Goal: Task Accomplishment & Management: Use online tool/utility

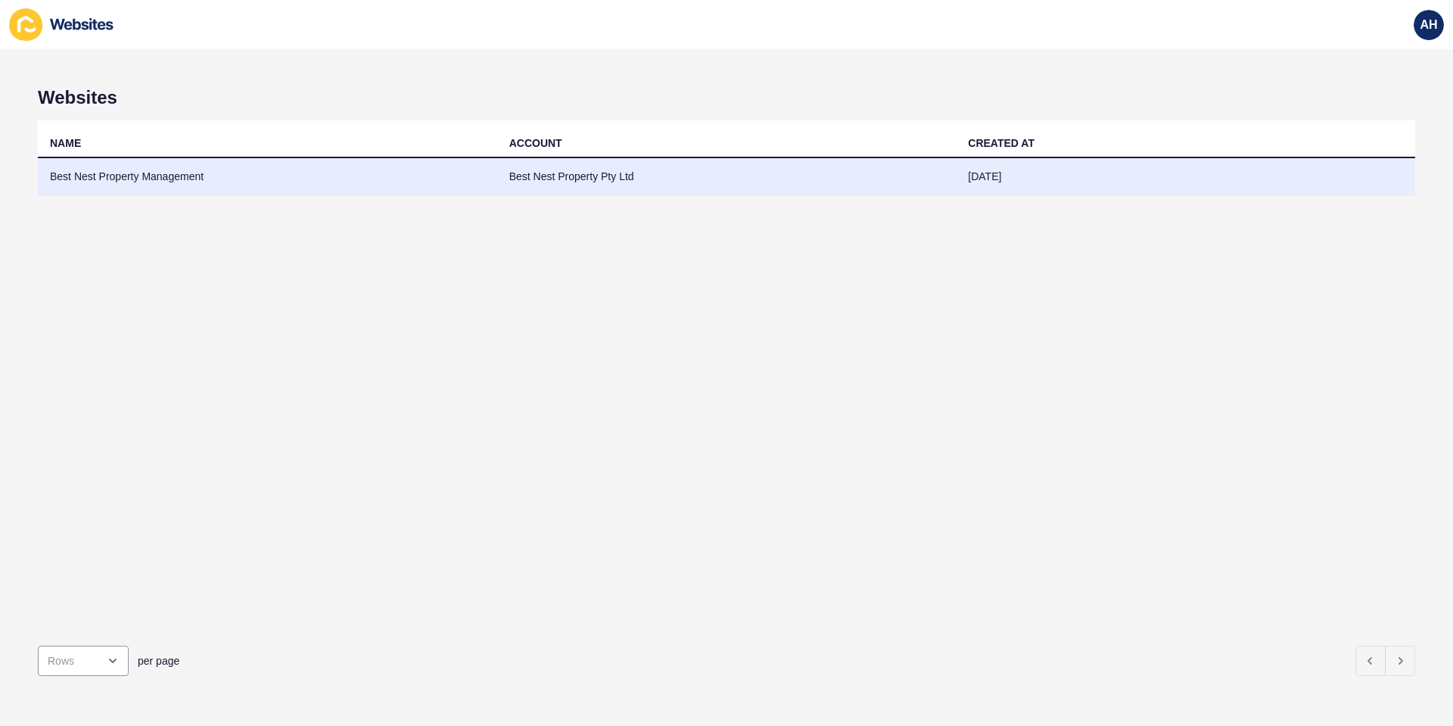
click at [157, 172] on td "Best Nest Property Management" at bounding box center [267, 176] width 459 height 37
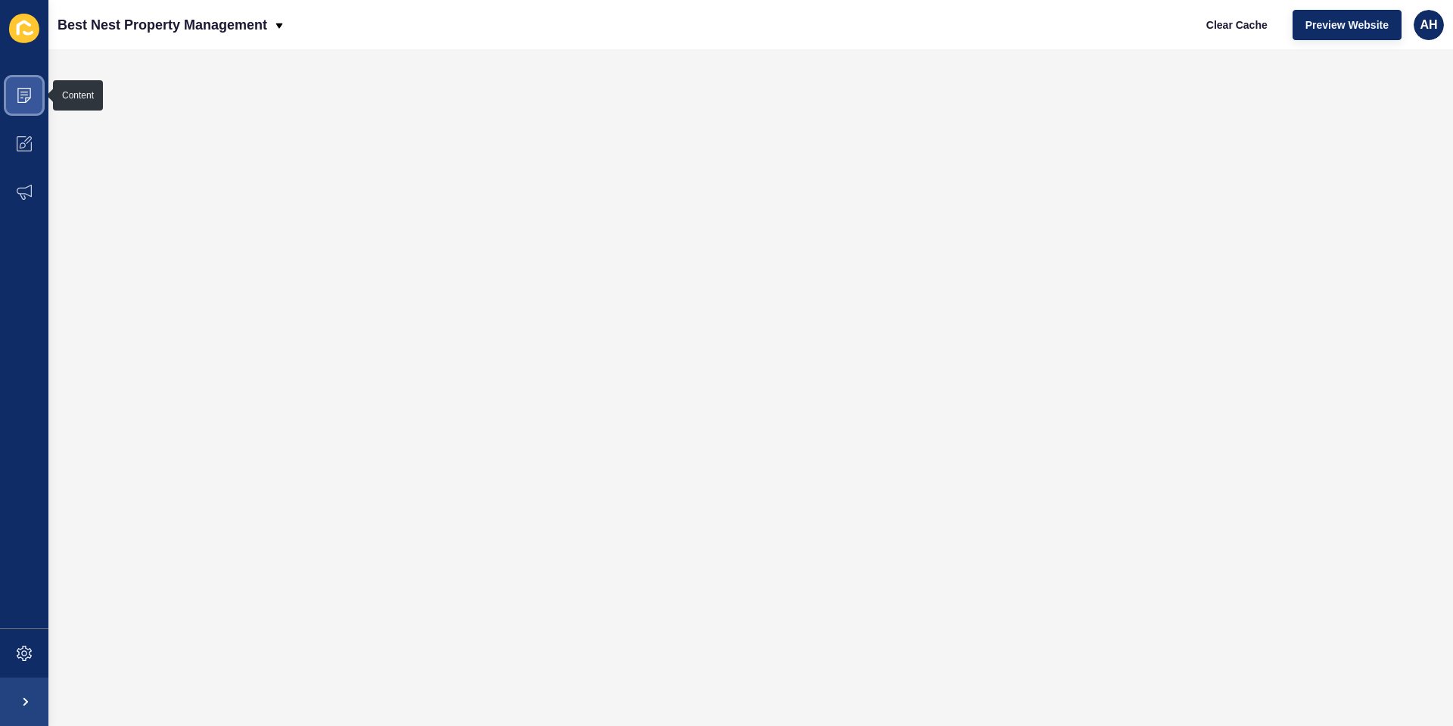
click at [26, 104] on span at bounding box center [24, 95] width 48 height 48
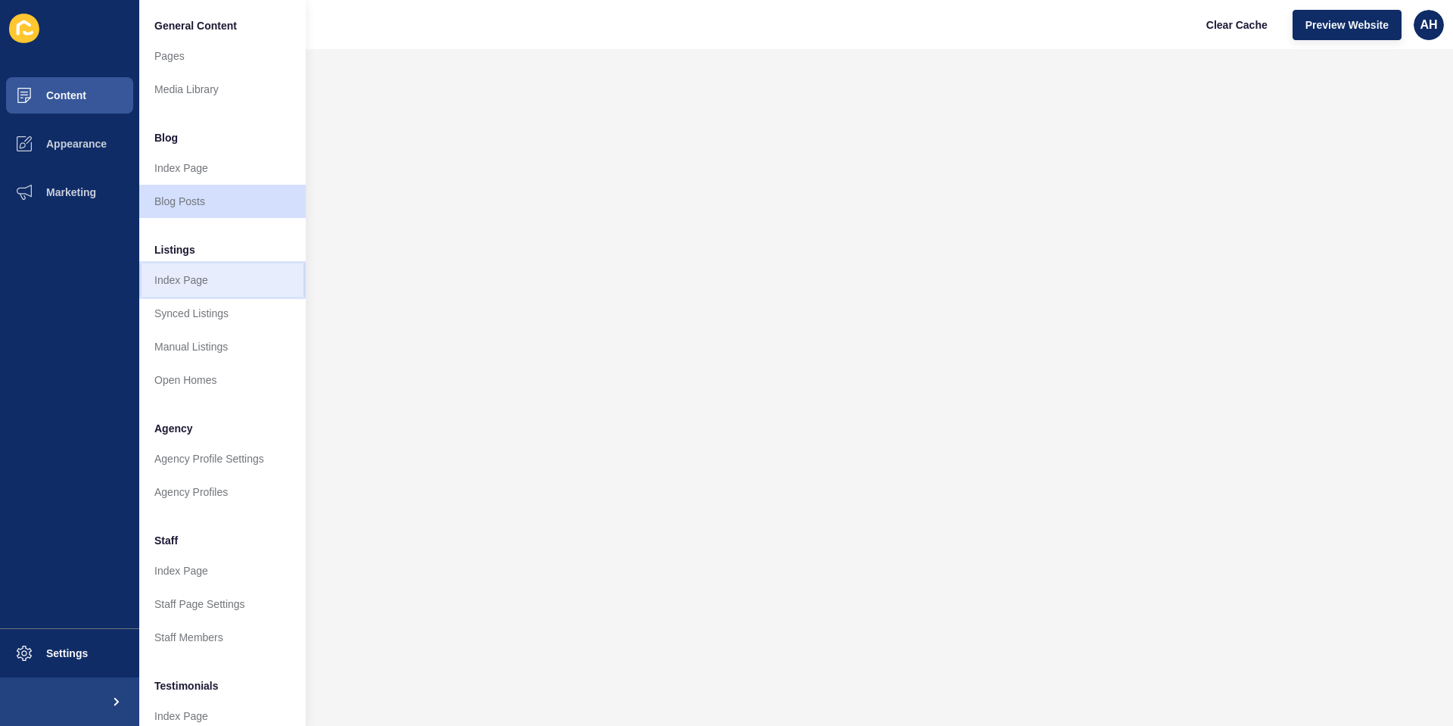
click at [182, 281] on link "Index Page" at bounding box center [222, 279] width 166 height 33
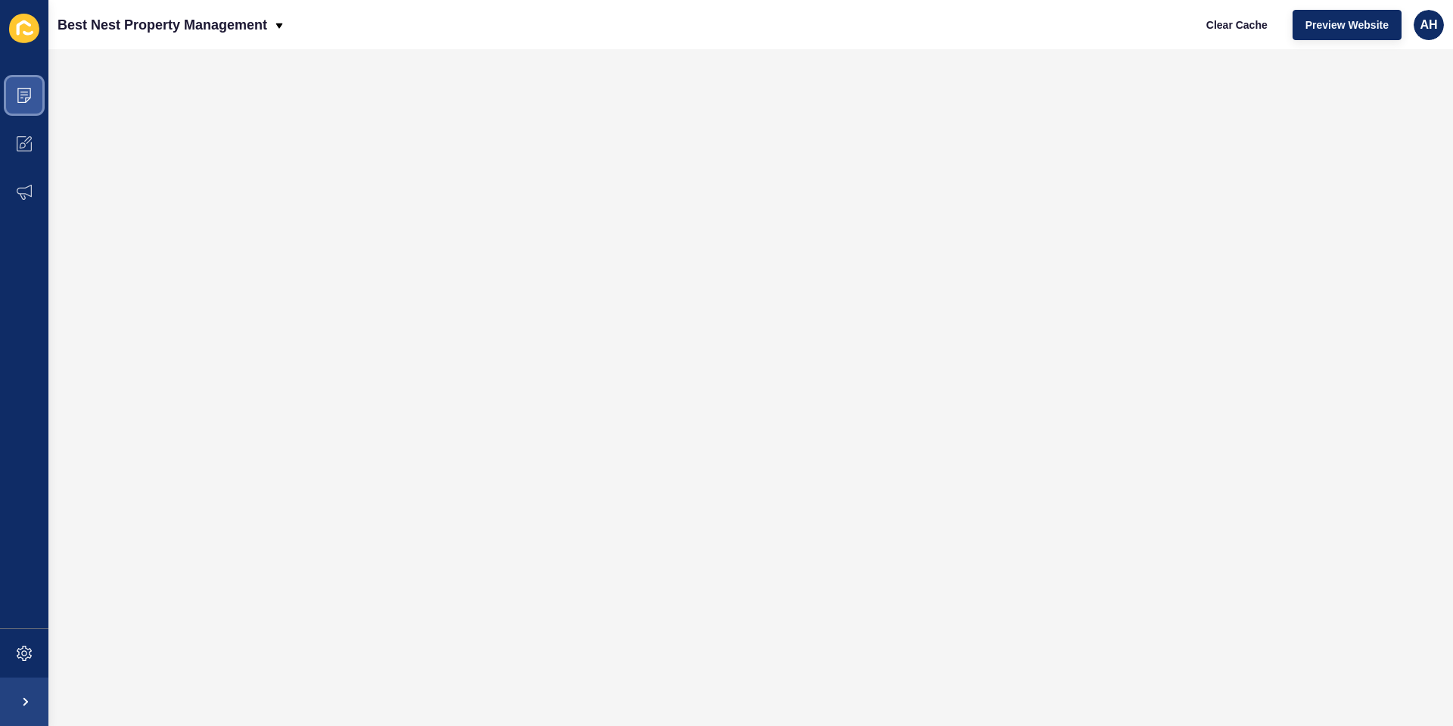
click at [26, 102] on icon at bounding box center [24, 95] width 14 height 15
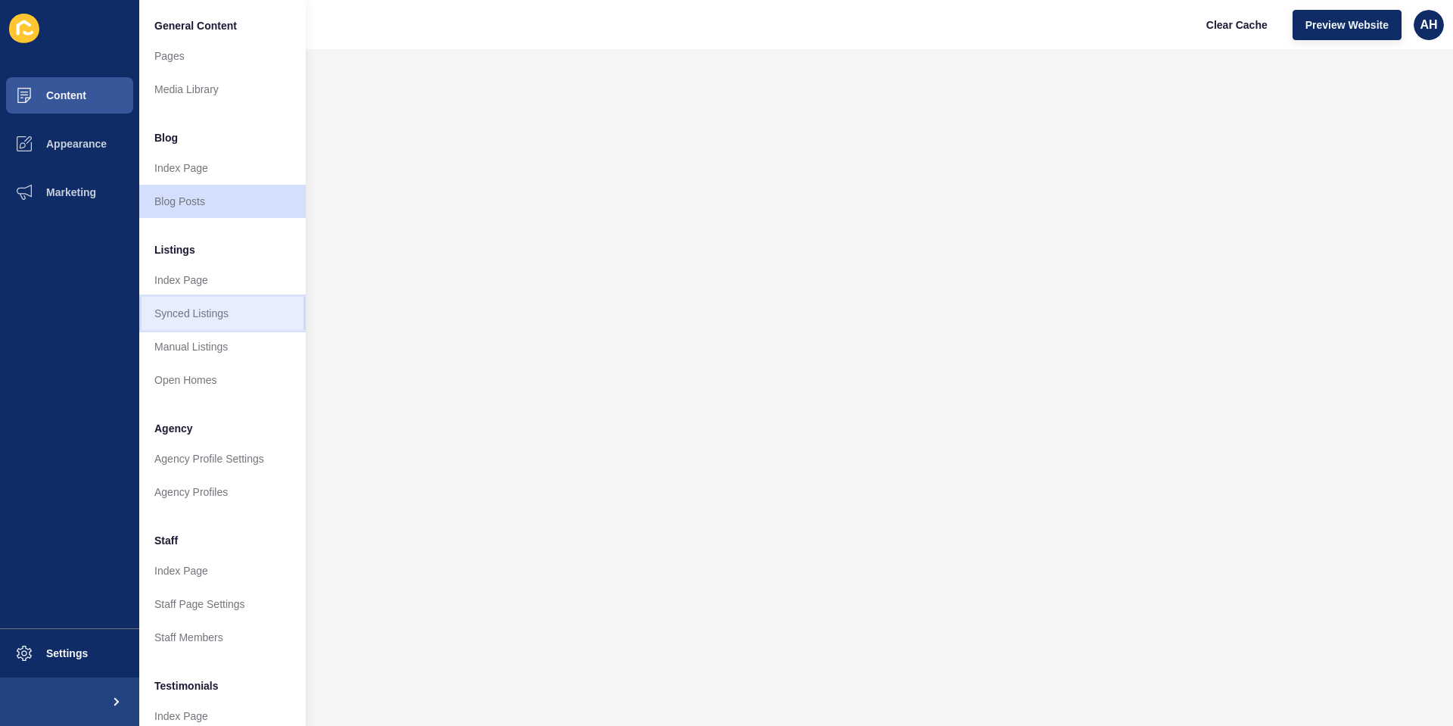
click at [231, 315] on link "Synced Listings" at bounding box center [222, 313] width 166 height 33
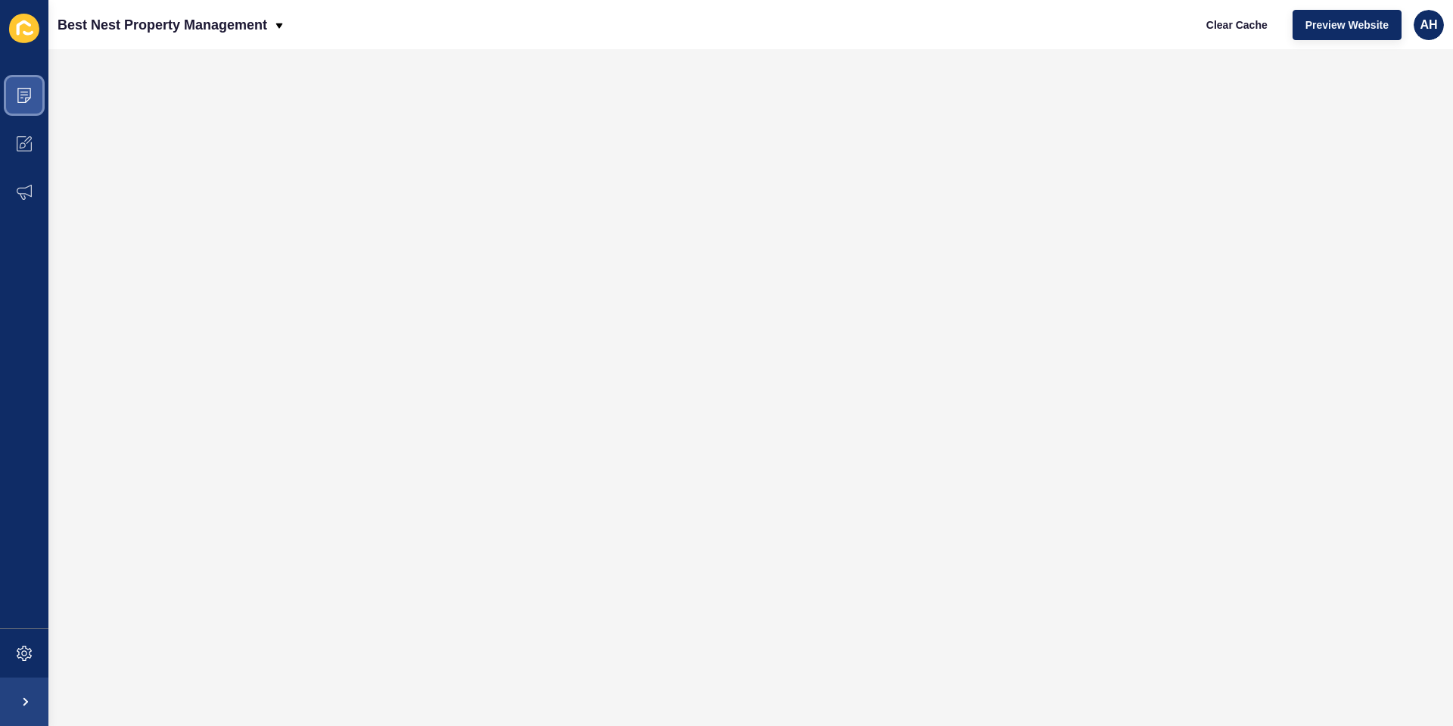
click at [24, 85] on span at bounding box center [24, 95] width 48 height 48
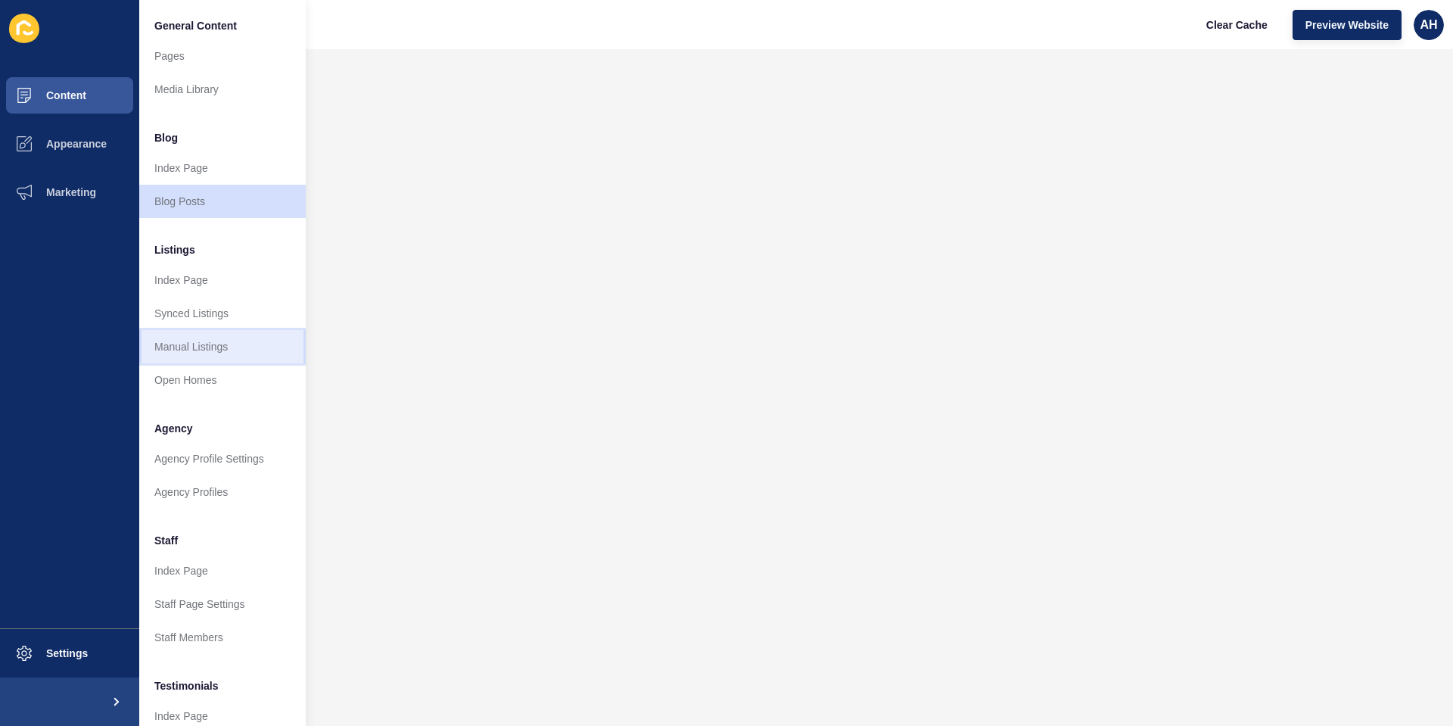
click at [228, 350] on link "Manual Listings" at bounding box center [222, 346] width 166 height 33
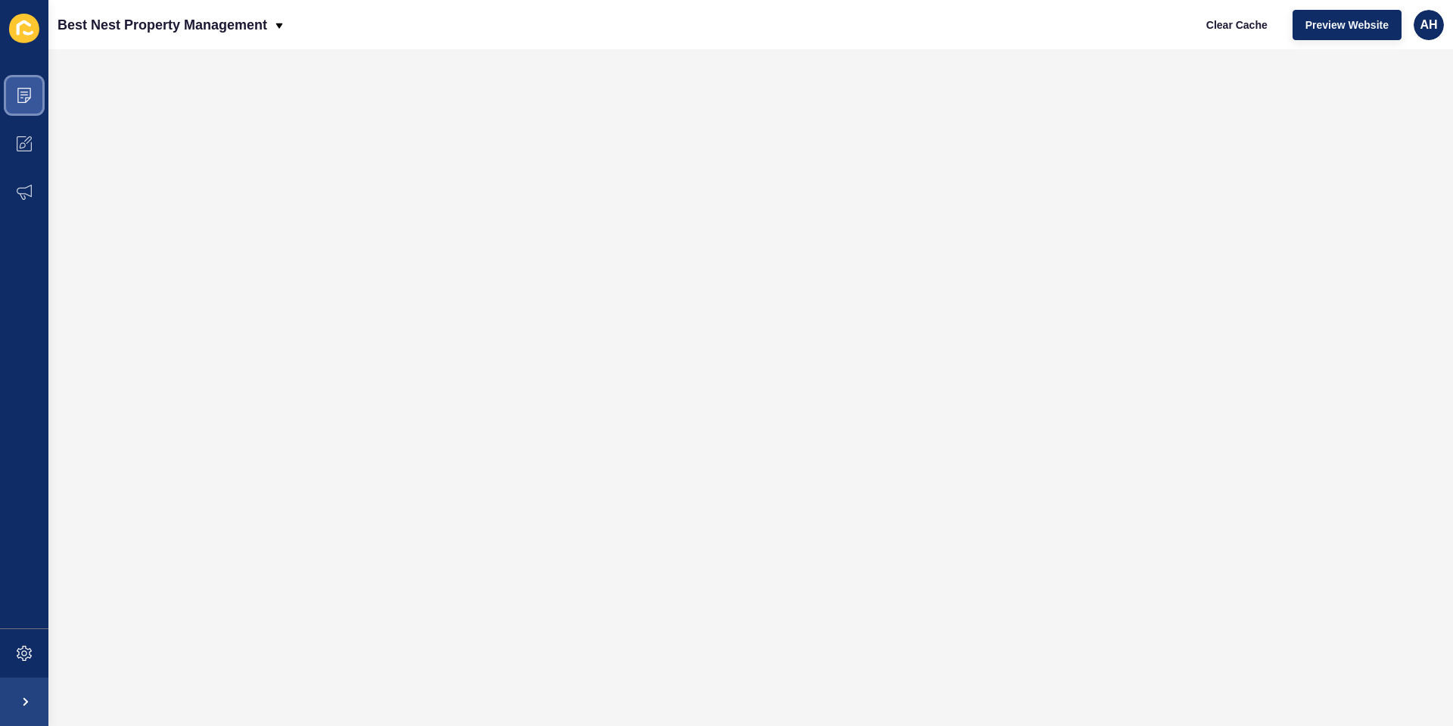
click at [29, 101] on icon at bounding box center [24, 95] width 15 height 15
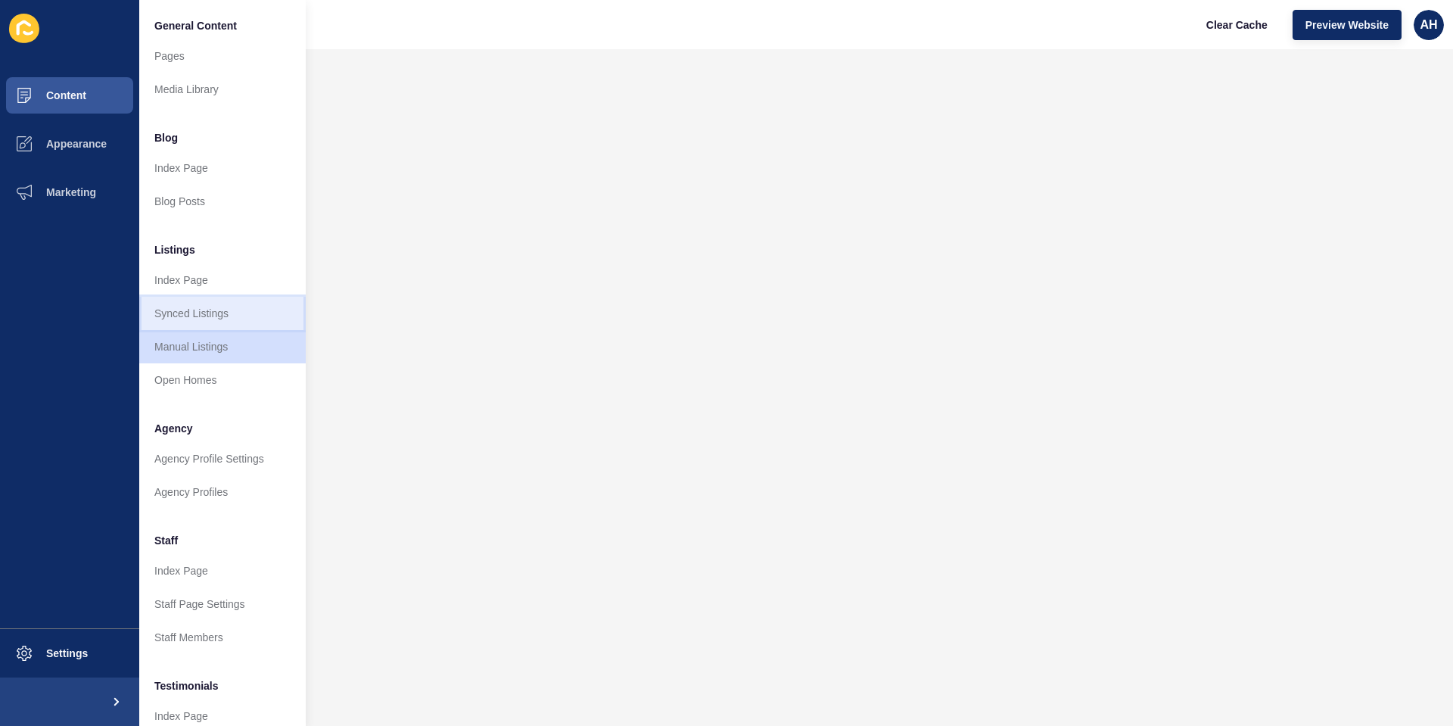
click at [213, 316] on link "Synced Listings" at bounding box center [222, 313] width 166 height 33
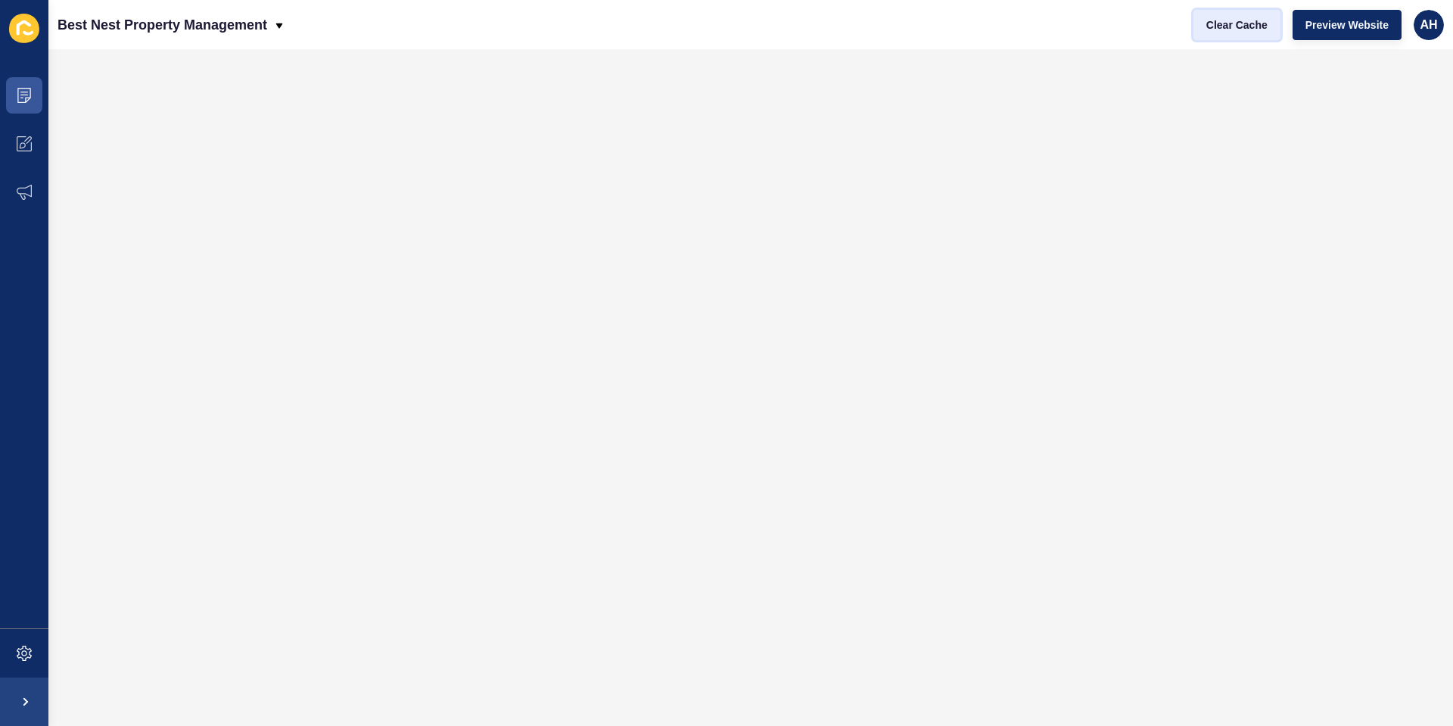
click at [1229, 33] on button "Clear Cache" at bounding box center [1236, 25] width 87 height 30
click at [1344, 25] on span "Preview Website" at bounding box center [1346, 24] width 83 height 15
